Goal: Find specific page/section: Find specific page/section

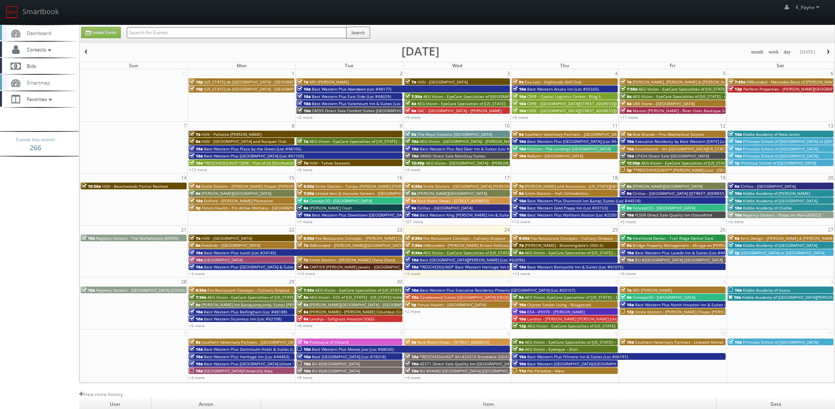
click at [203, 28] on input "text" at bounding box center [237, 32] width 220 height 11
type input "united vein"
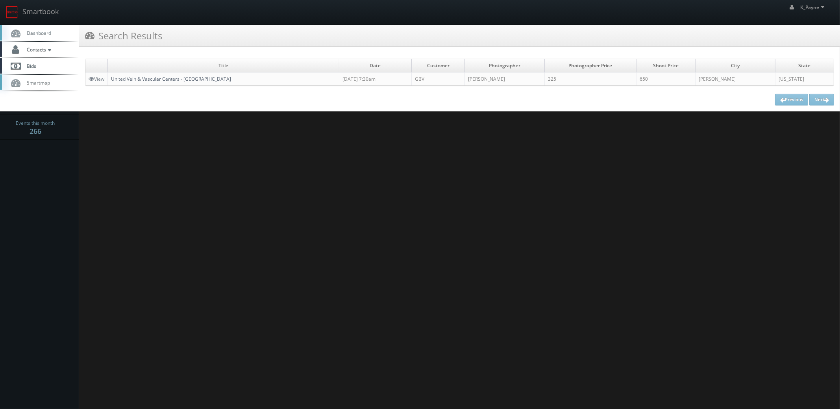
click at [184, 78] on link "United Vein & Vascular Centers - [GEOGRAPHIC_DATA]" at bounding box center [171, 79] width 120 height 7
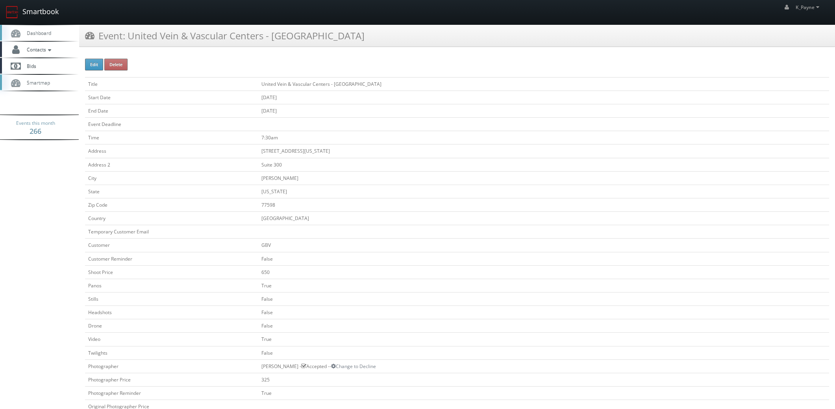
click at [36, 7] on link "Smartbook" at bounding box center [32, 12] width 65 height 24
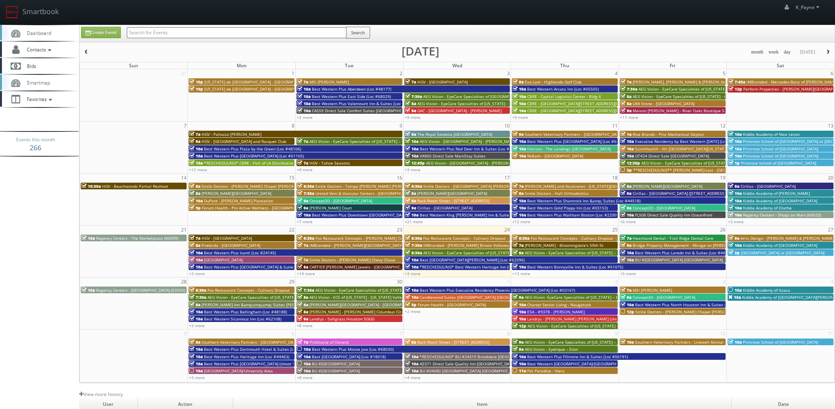
click at [198, 39] on div "Search" at bounding box center [248, 34] width 243 height 15
click at [198, 33] on input "text" at bounding box center [237, 32] width 220 height 11
type input "lenoxm"
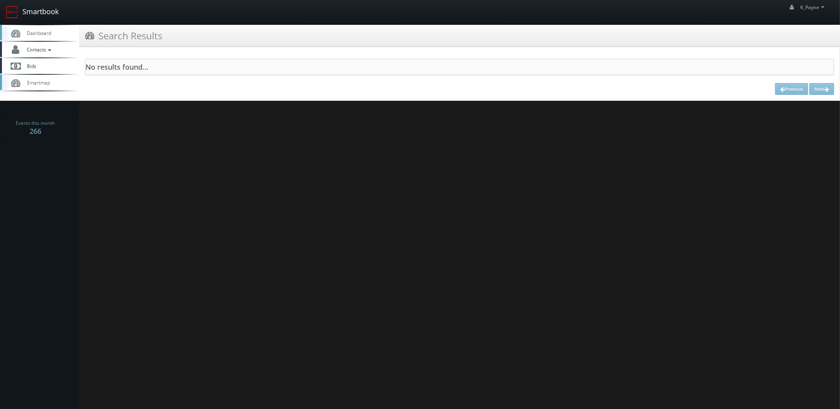
click at [45, 11] on link "Smartbook" at bounding box center [32, 12] width 65 height 24
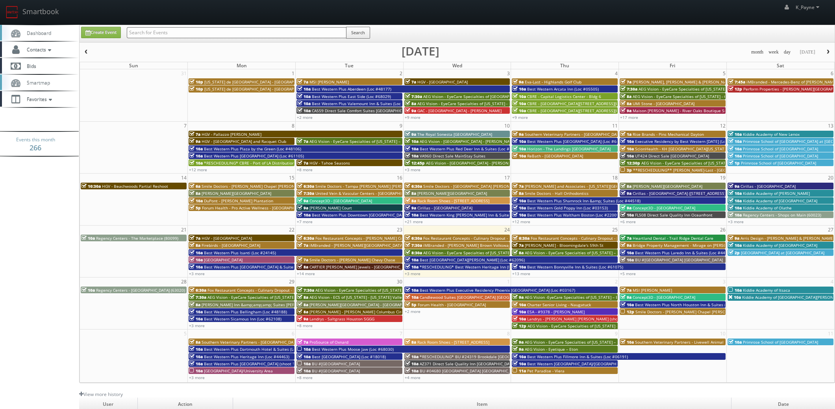
click at [165, 31] on input "text" at bounding box center [237, 32] width 220 height 11
type input "kiddie"
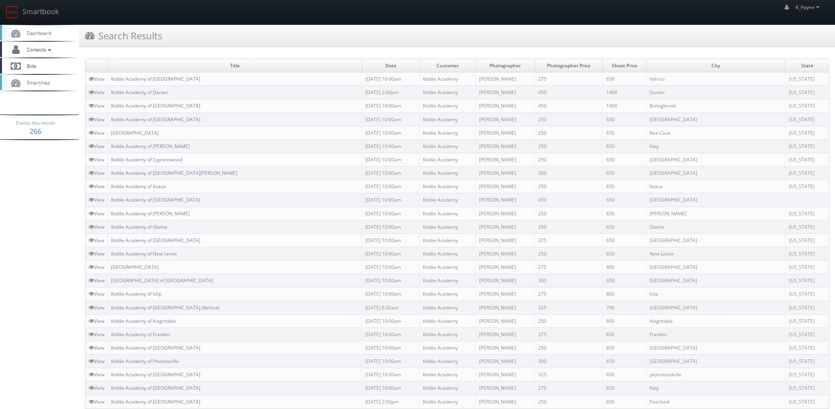
click at [187, 253] on td "Kiddie Academy of New Lenox" at bounding box center [235, 253] width 254 height 13
click at [173, 252] on link "Kiddie Academy of New Lenox" at bounding box center [144, 253] width 66 height 7
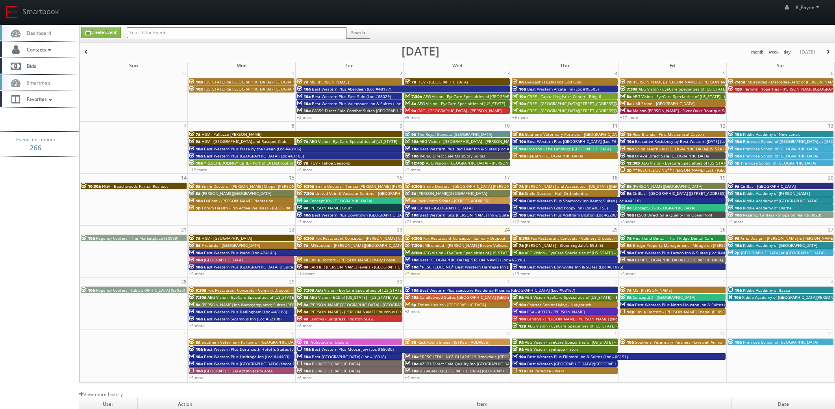
click at [174, 34] on input "text" at bounding box center [237, 32] width 220 height 11
type input "germantown"
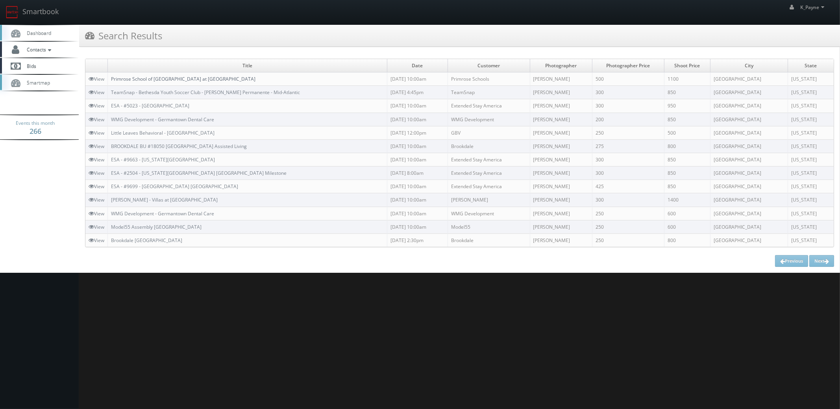
click at [187, 80] on link "Primrose School of [GEOGRAPHIC_DATA] at [GEOGRAPHIC_DATA]" at bounding box center [183, 79] width 144 height 7
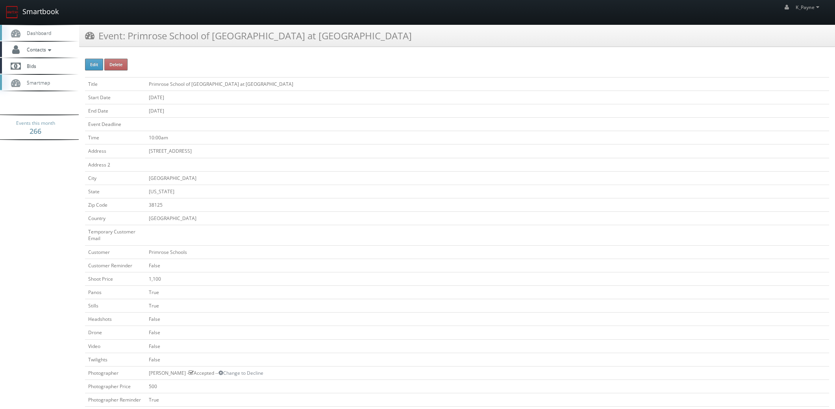
click at [36, 13] on link "Smartbook" at bounding box center [32, 12] width 65 height 24
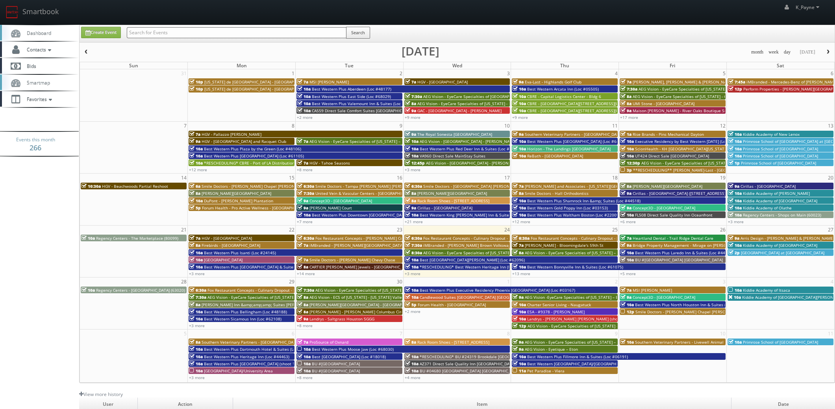
click at [165, 35] on input "text" at bounding box center [237, 32] width 220 height 11
type input "park place"
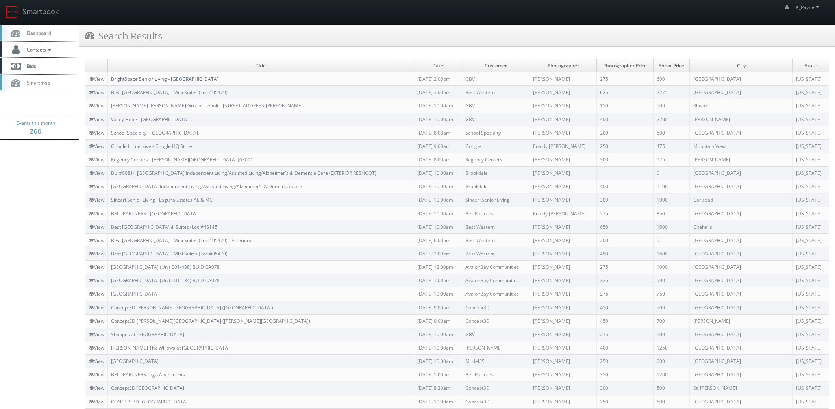
click at [179, 79] on link "BrightSpace Senior Living - [GEOGRAPHIC_DATA]" at bounding box center [164, 79] width 107 height 7
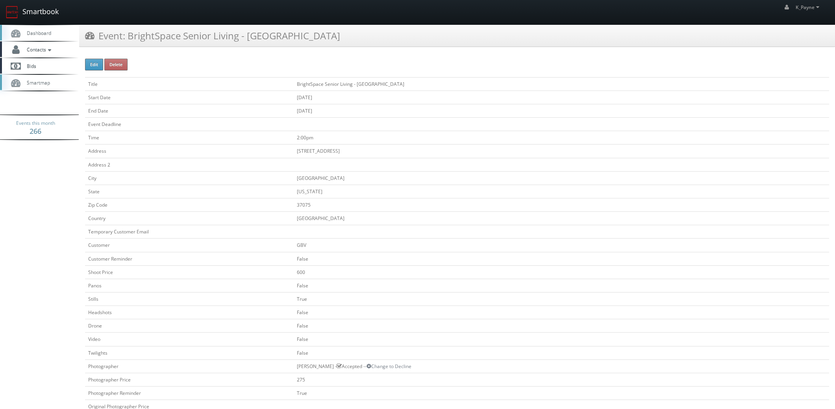
click at [31, 14] on link "Smartbook" at bounding box center [32, 12] width 65 height 24
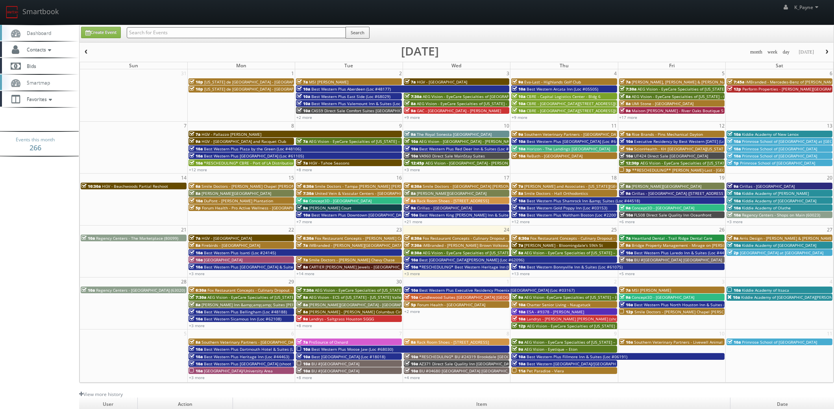
click at [170, 36] on input "text" at bounding box center [236, 32] width 219 height 11
type input "[PERSON_NAME]"
